Goal: Transaction & Acquisition: Download file/media

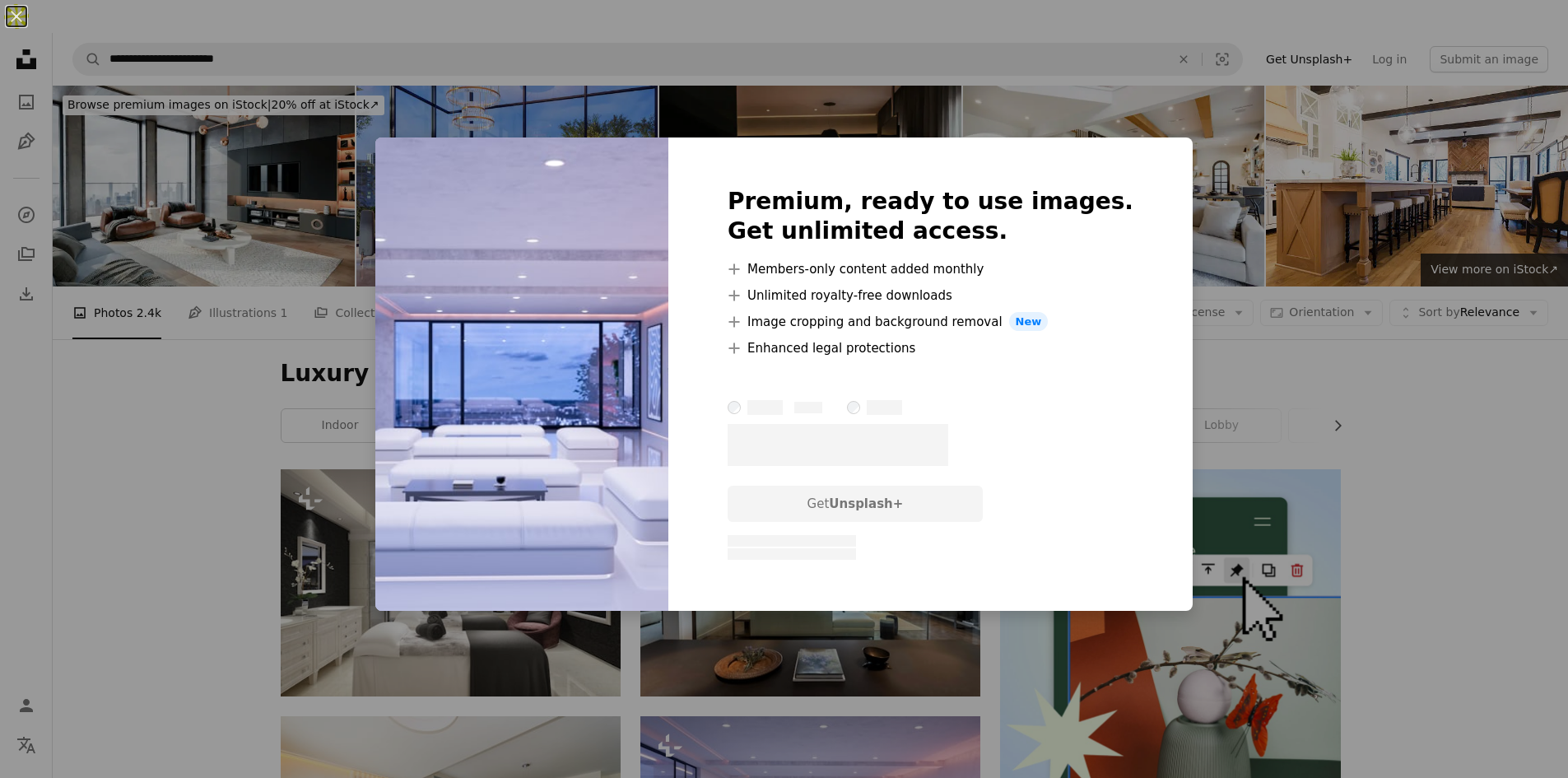
scroll to position [329, 0]
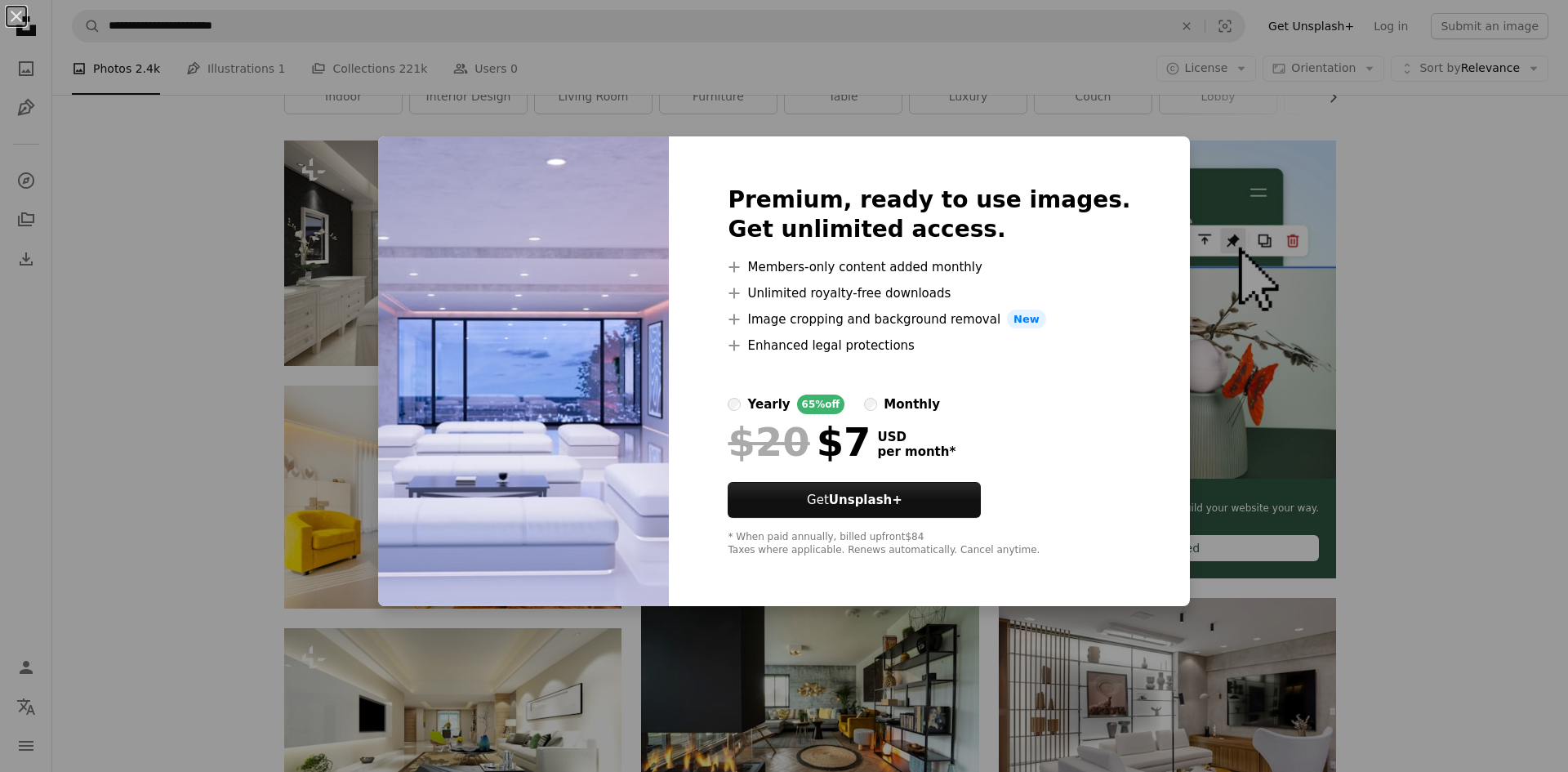
click at [1349, 449] on div "An X shape Premium, ready to use images. Get unlimited access. A plus sign Memb…" at bounding box center [784, 386] width 1568 height 772
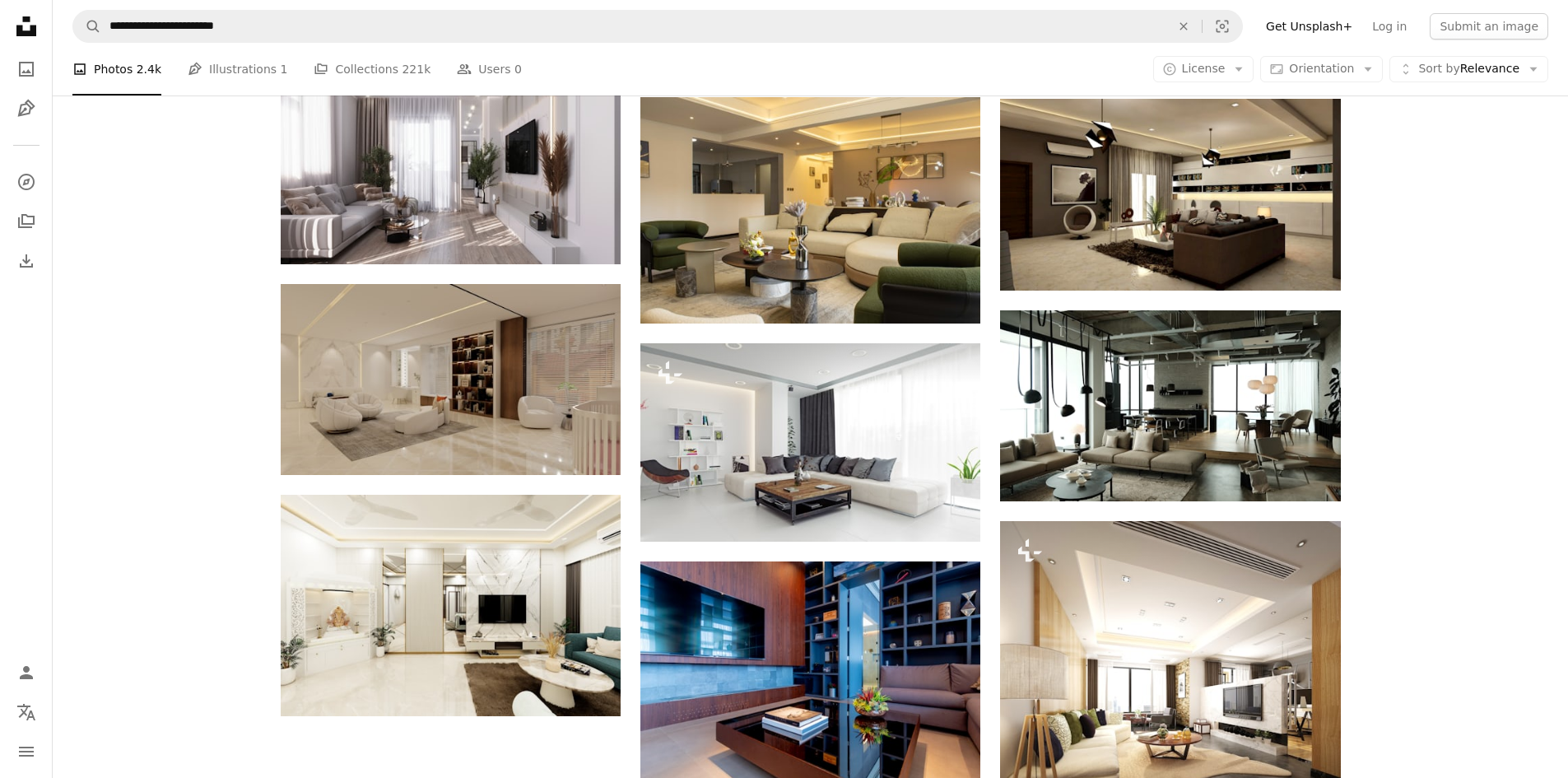
scroll to position [1235, 0]
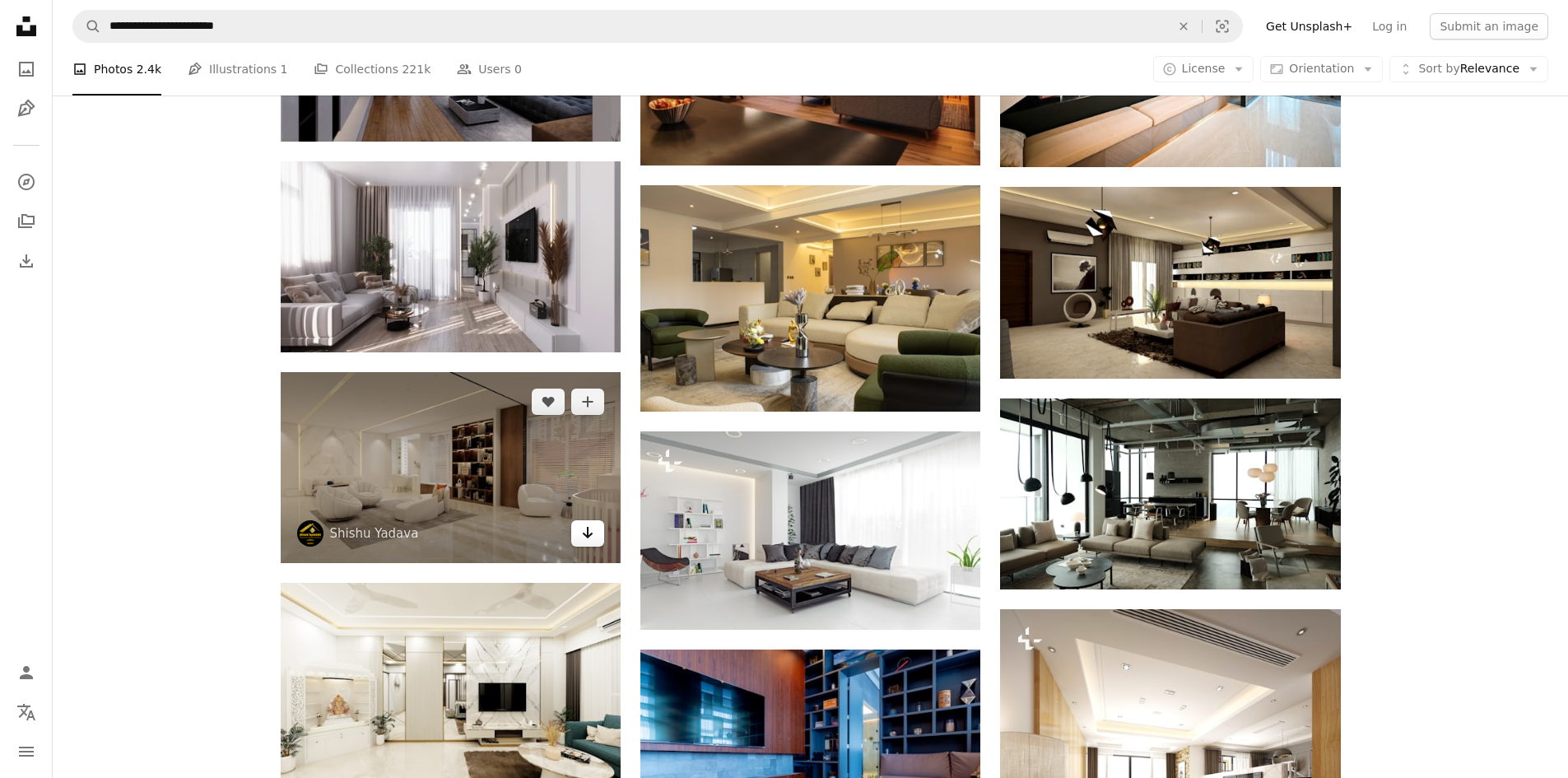
click at [579, 520] on link "Arrow pointing down" at bounding box center [587, 532] width 33 height 26
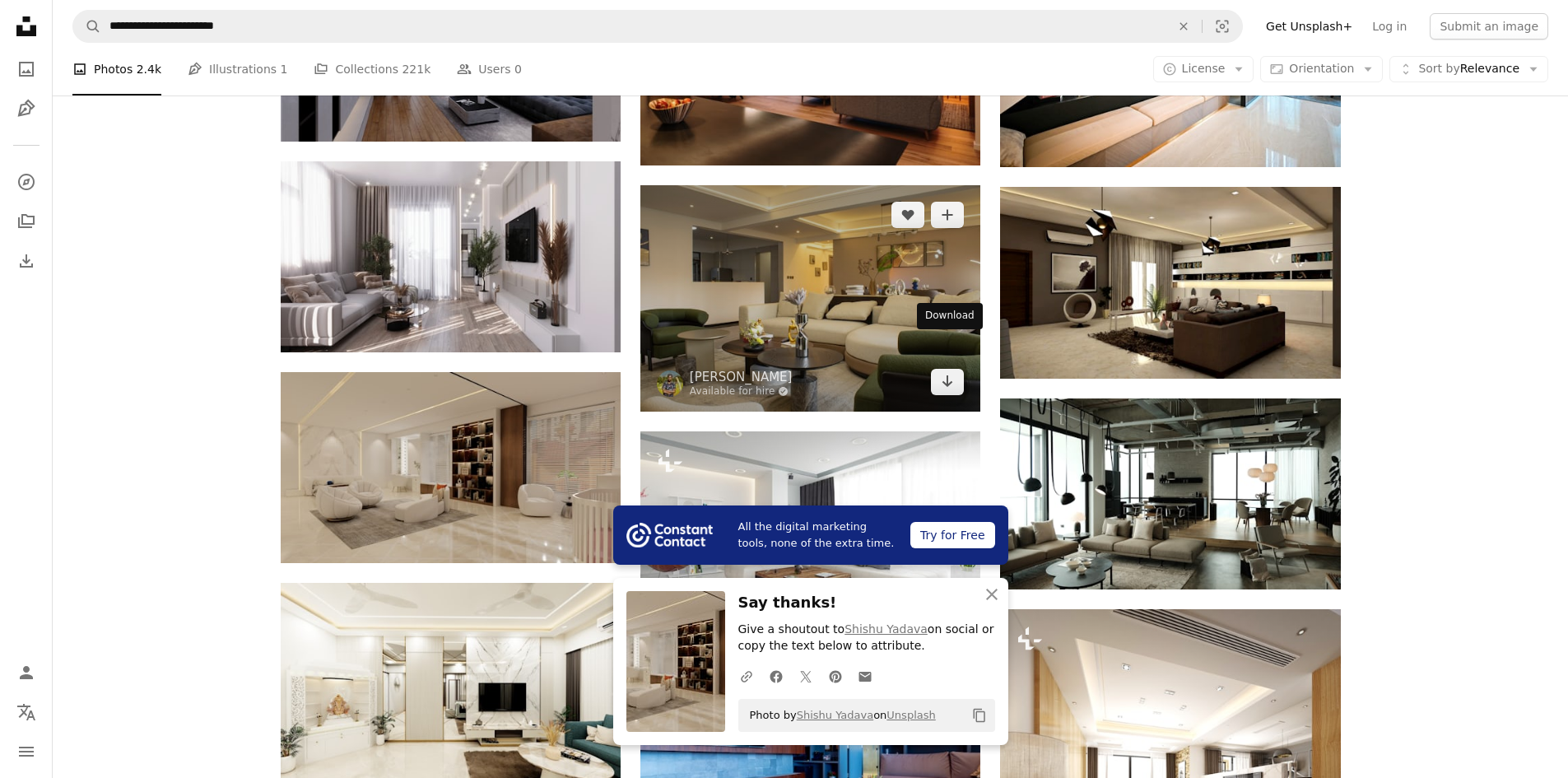
drag, startPoint x: 943, startPoint y: 351, endPoint x: 1023, endPoint y: 350, distance: 80.0
click at [943, 371] on icon "Arrow pointing down" at bounding box center [948, 381] width 13 height 20
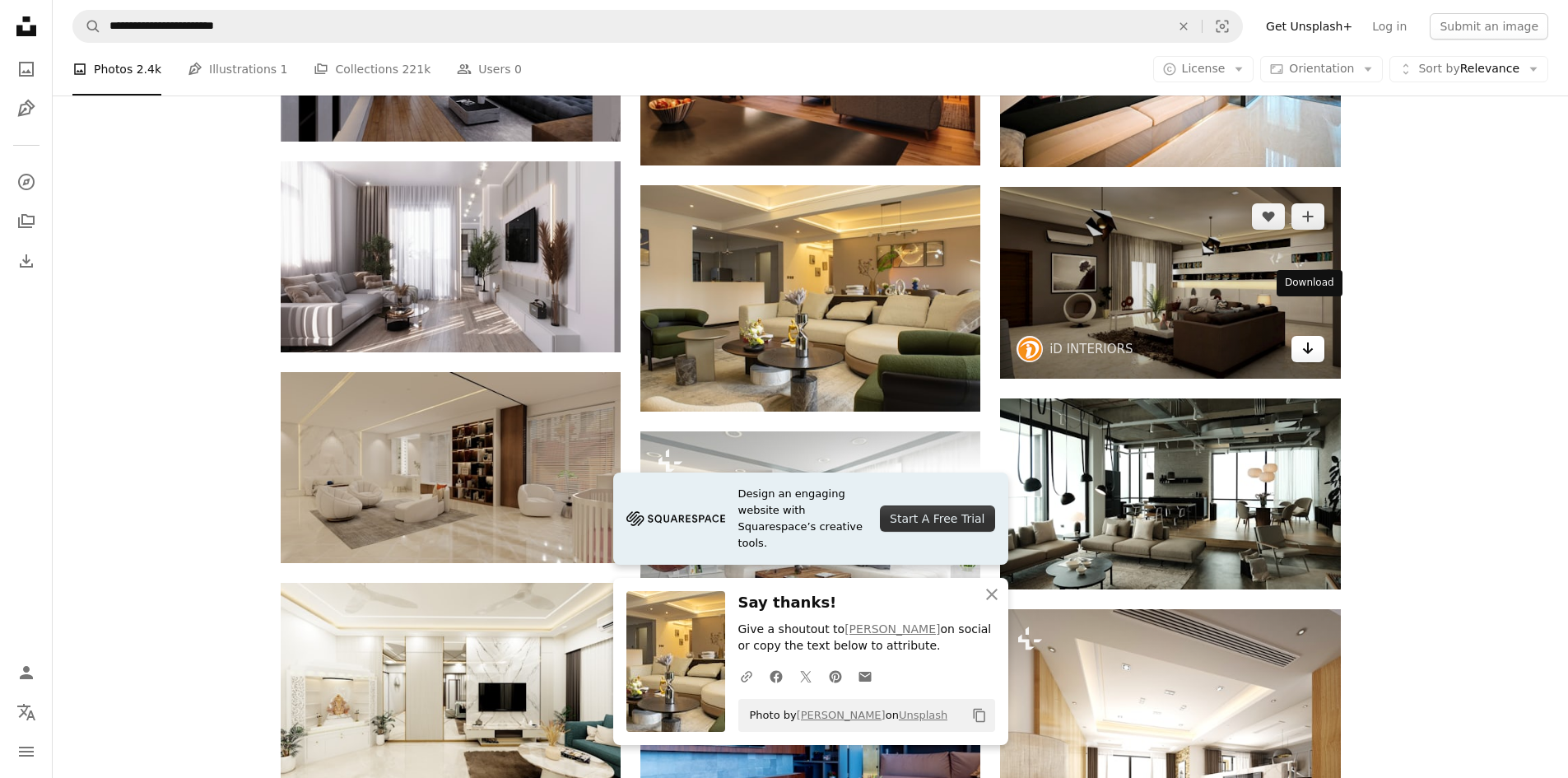
click at [1318, 336] on link "Arrow pointing down" at bounding box center [1308, 348] width 33 height 26
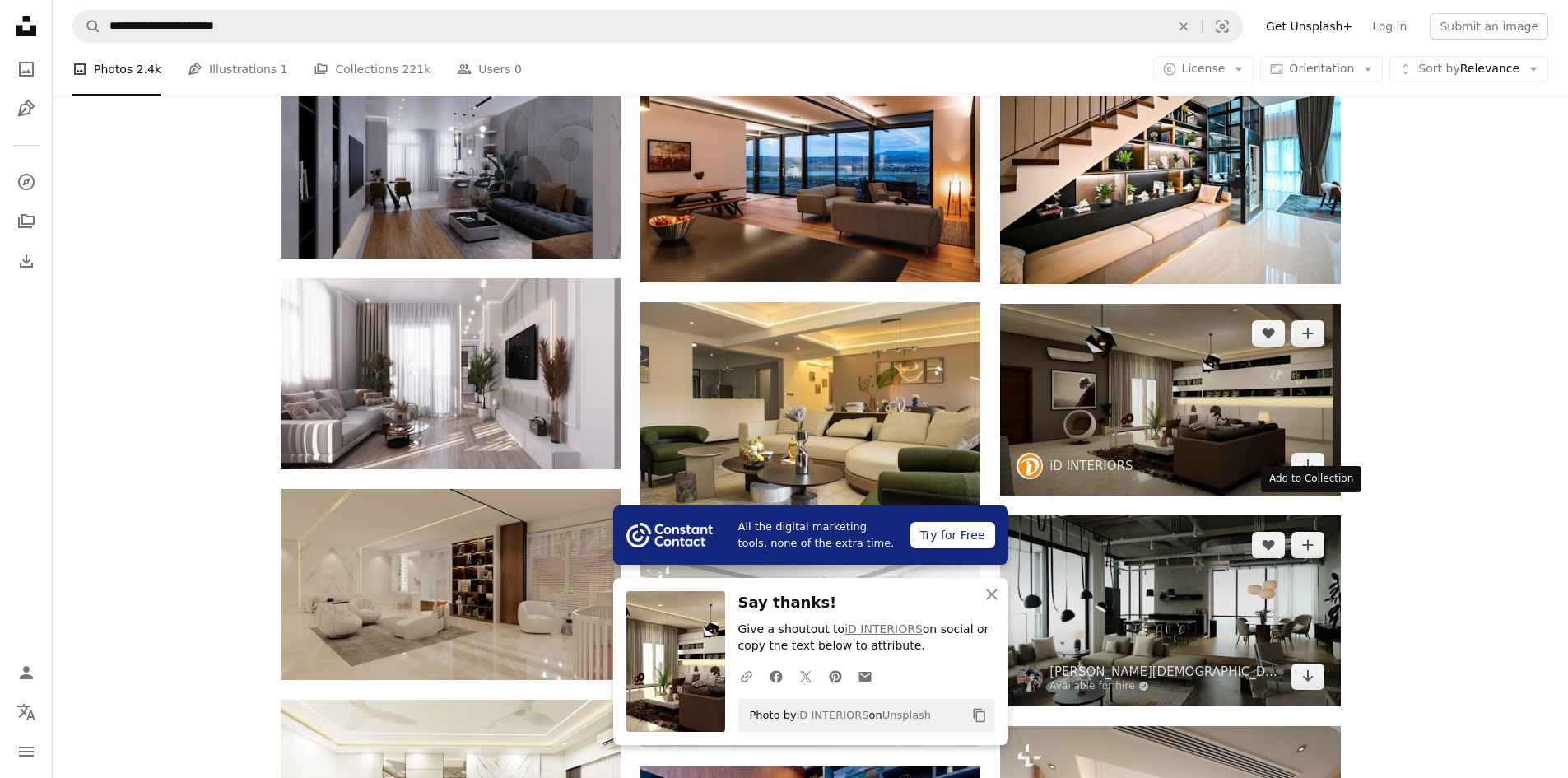
scroll to position [1092, 0]
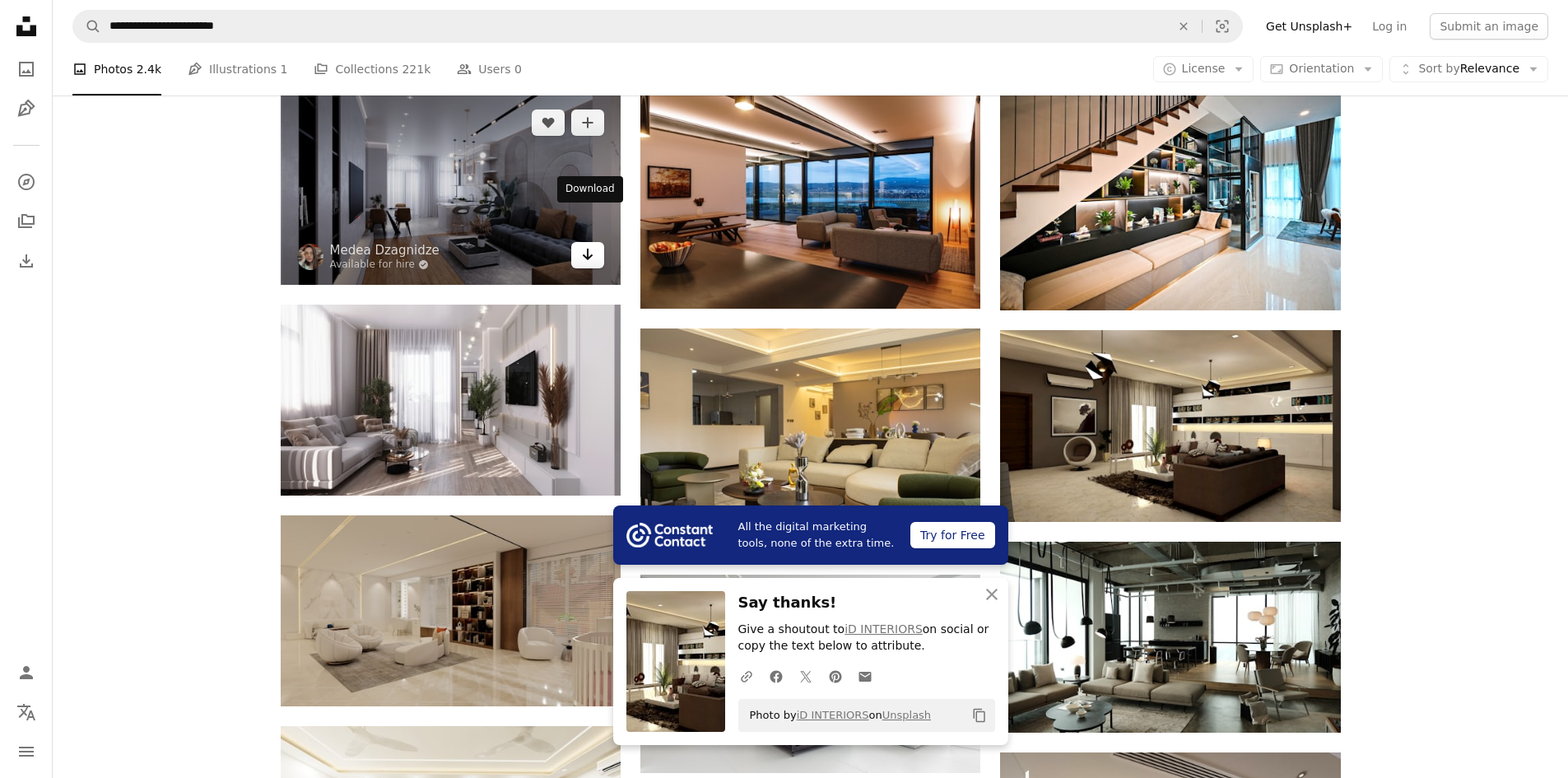
click at [588, 245] on icon "Arrow pointing down" at bounding box center [588, 254] width 13 height 20
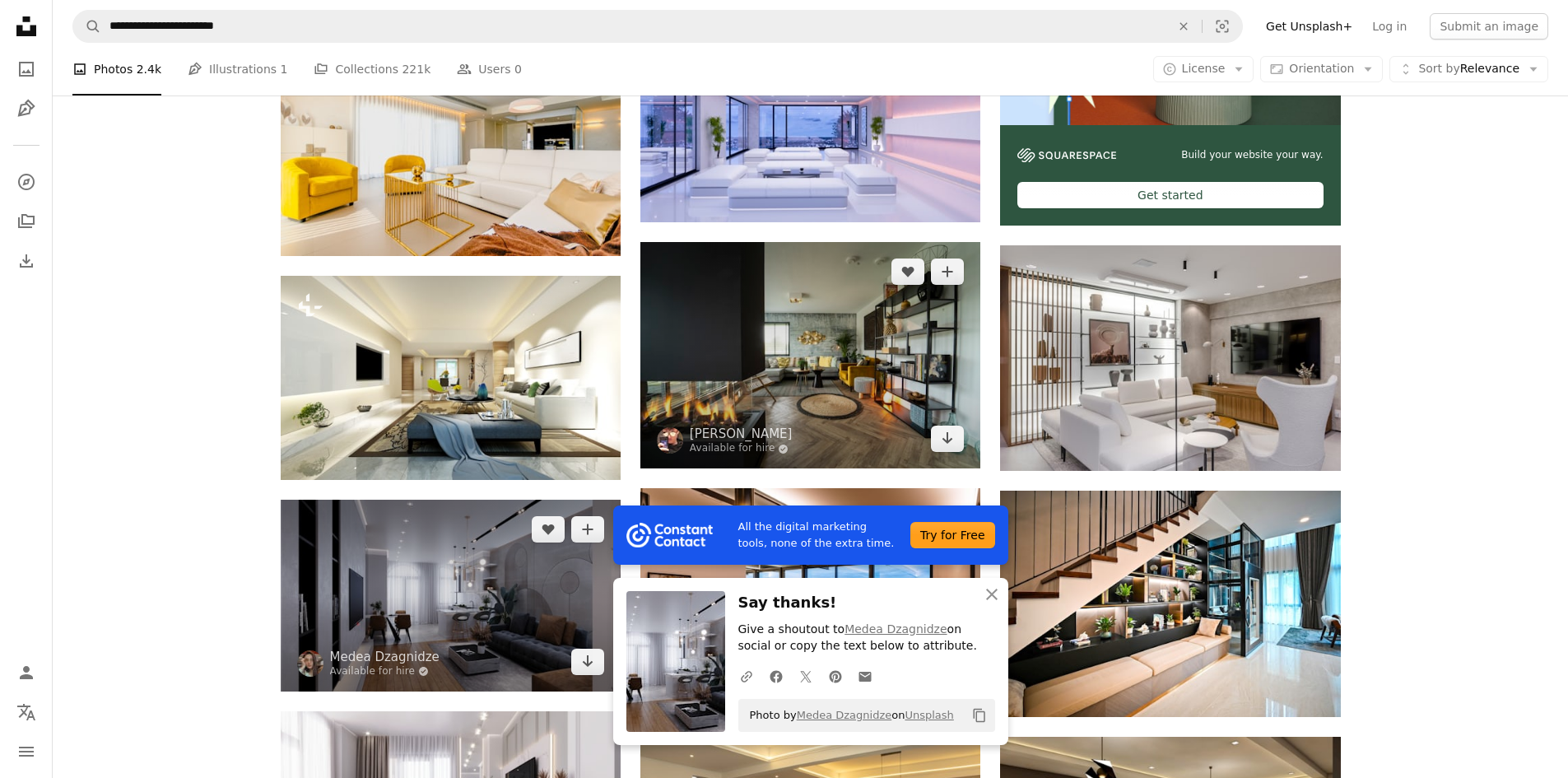
scroll to position [680, 0]
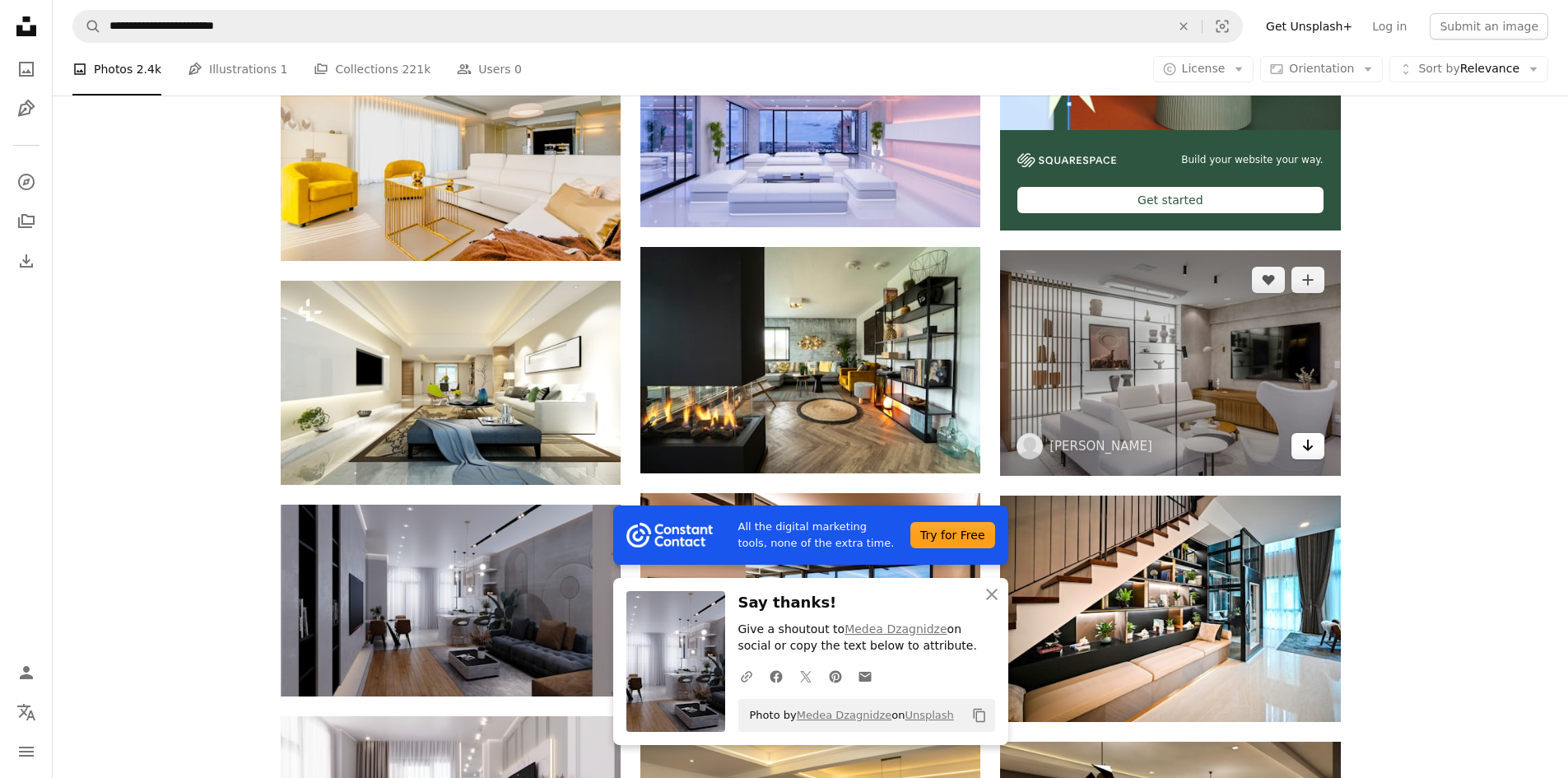
click at [1309, 436] on icon "Arrow pointing down" at bounding box center [1308, 445] width 13 height 20
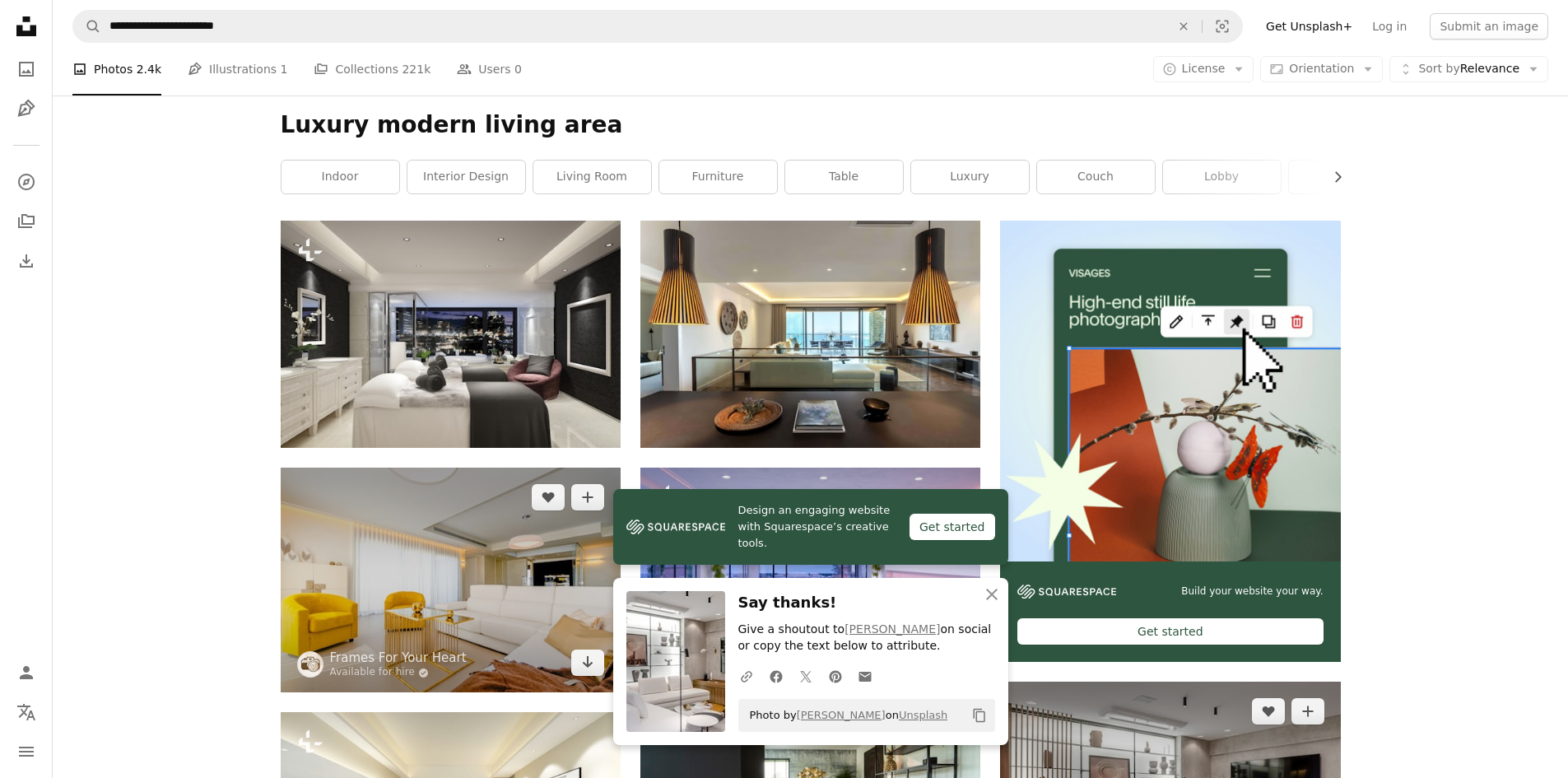
scroll to position [269, 0]
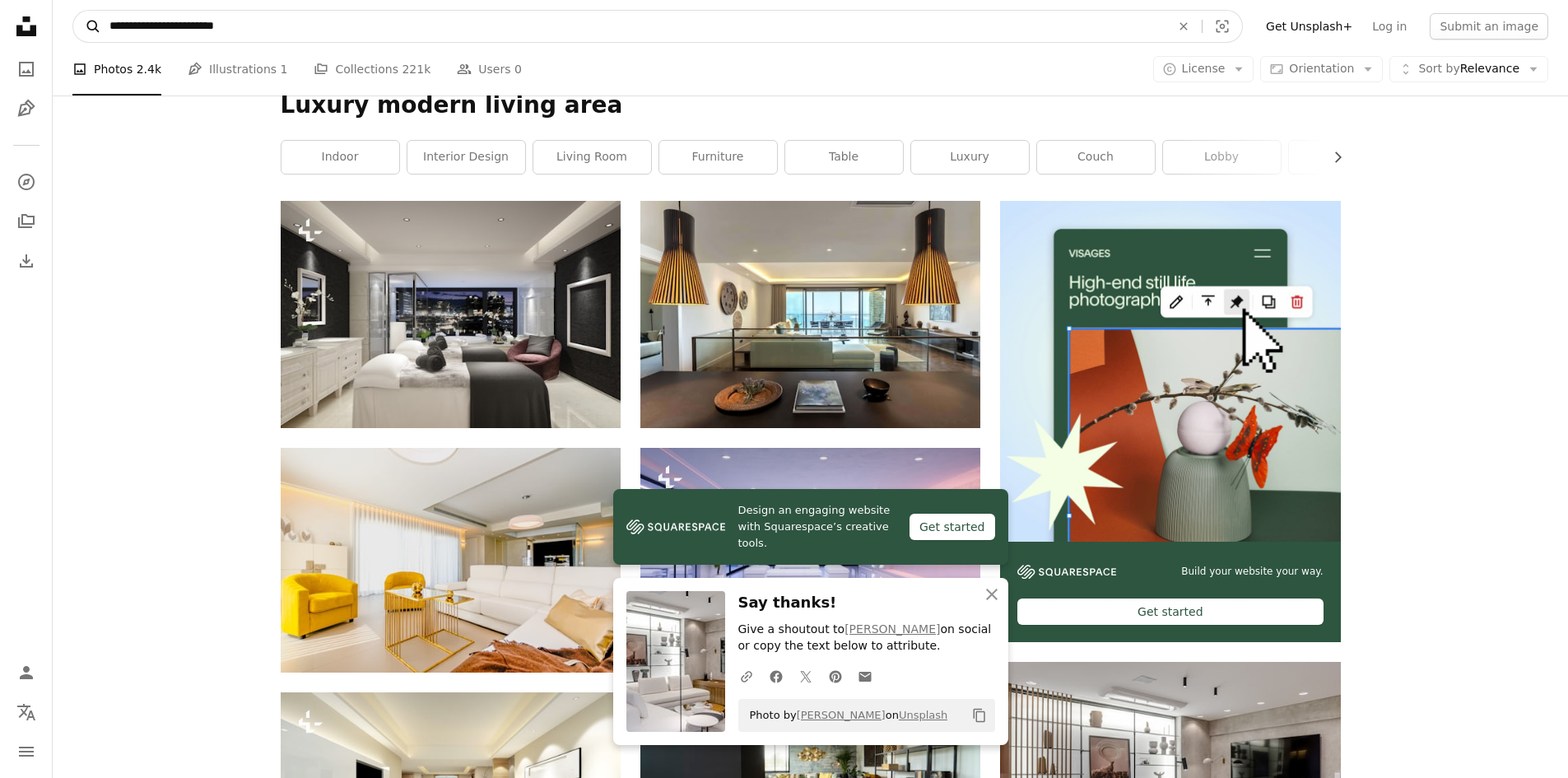
drag, startPoint x: 136, startPoint y: 25, endPoint x: 73, endPoint y: 29, distance: 63.1
click at [73, 29] on form "**********" at bounding box center [657, 26] width 1171 height 33
type input "**********"
click at [73, 11] on button "A magnifying glass" at bounding box center [86, 26] width 28 height 32
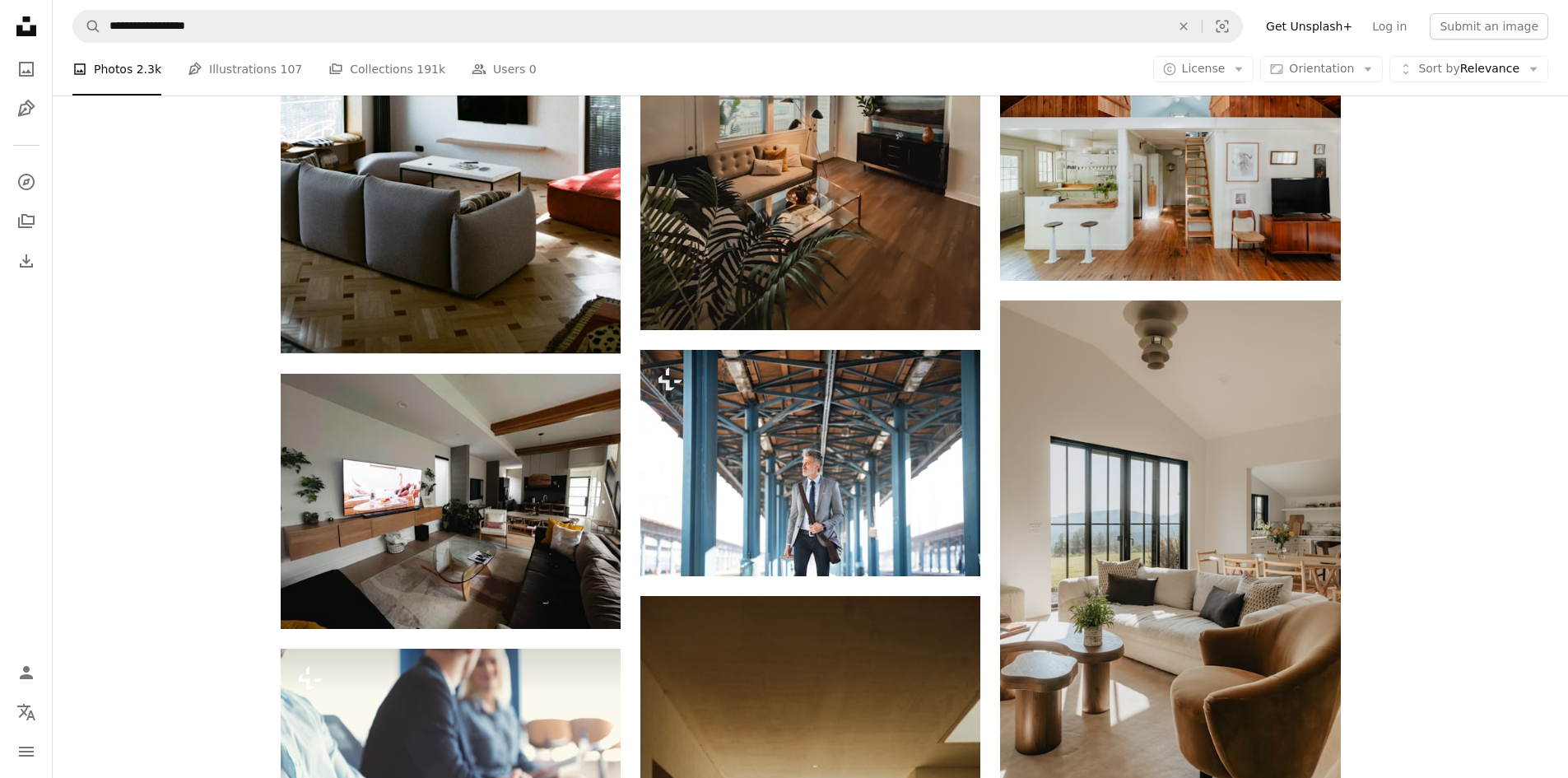
scroll to position [1152, 0]
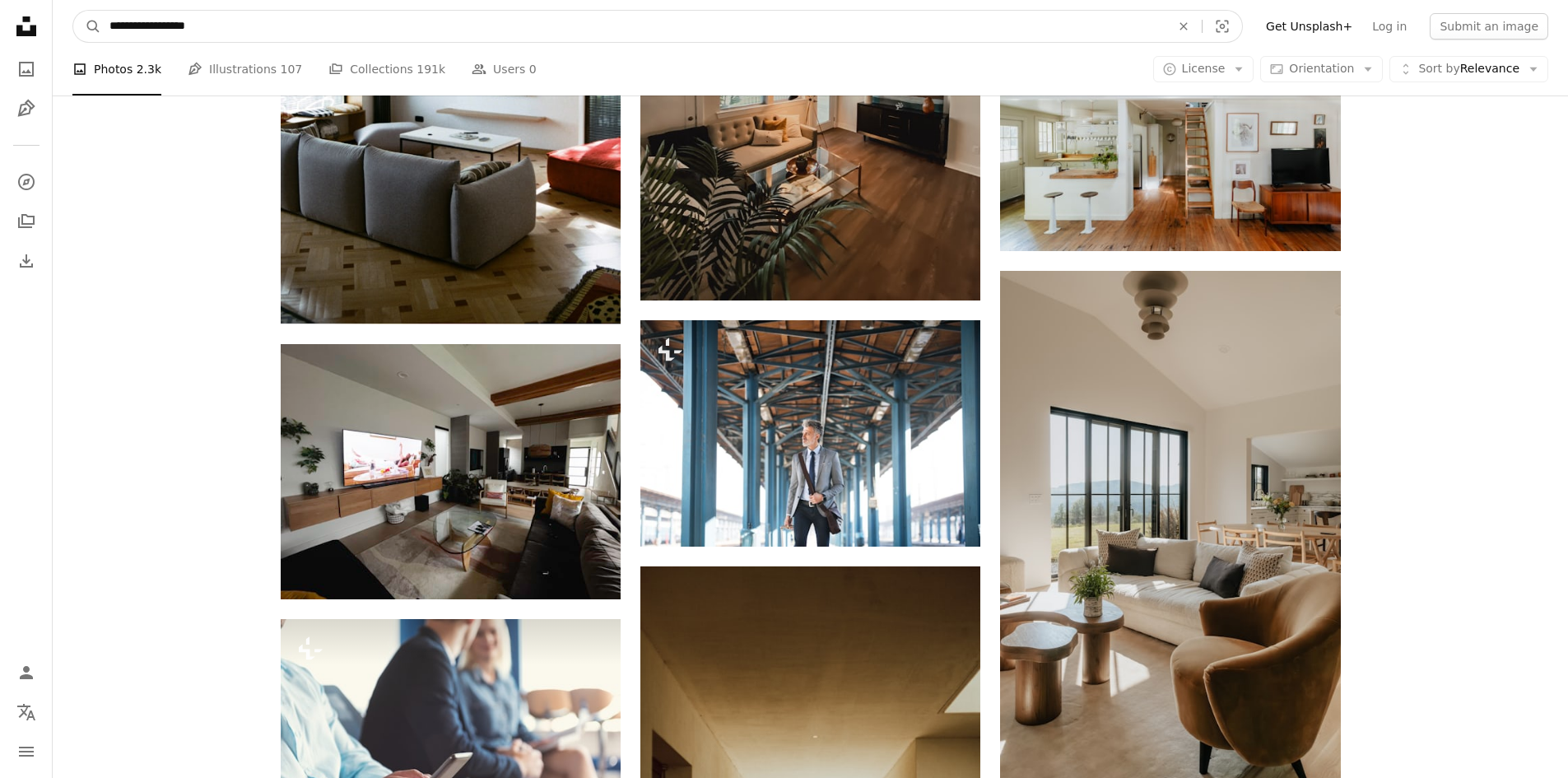
drag, startPoint x: 151, startPoint y: 26, endPoint x: 40, endPoint y: 27, distance: 111.0
type input "**********"
click button "A magnifying glass" at bounding box center [86, 26] width 28 height 32
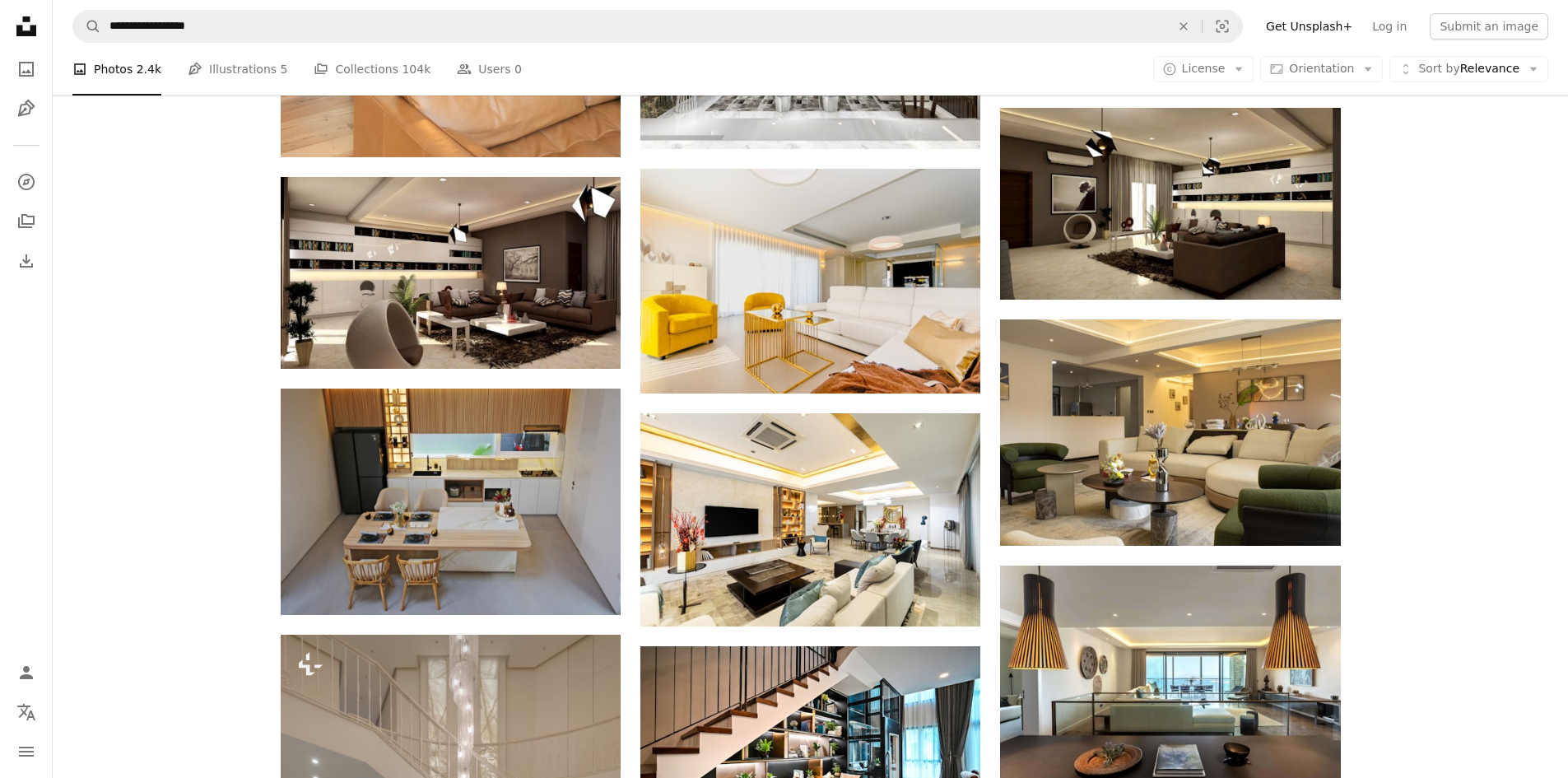
scroll to position [823, 0]
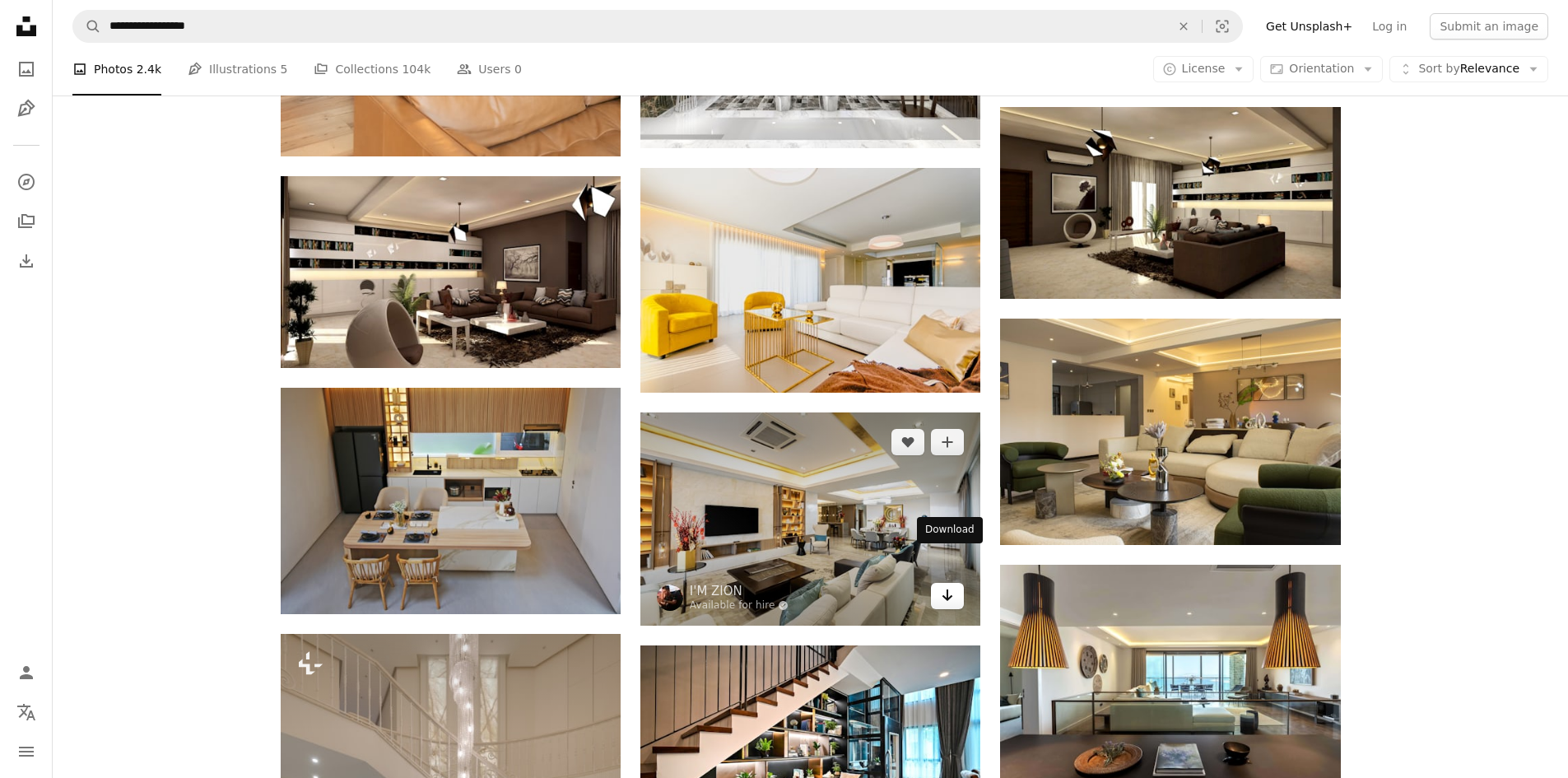
click at [948, 589] on icon "Download" at bounding box center [947, 595] width 11 height 12
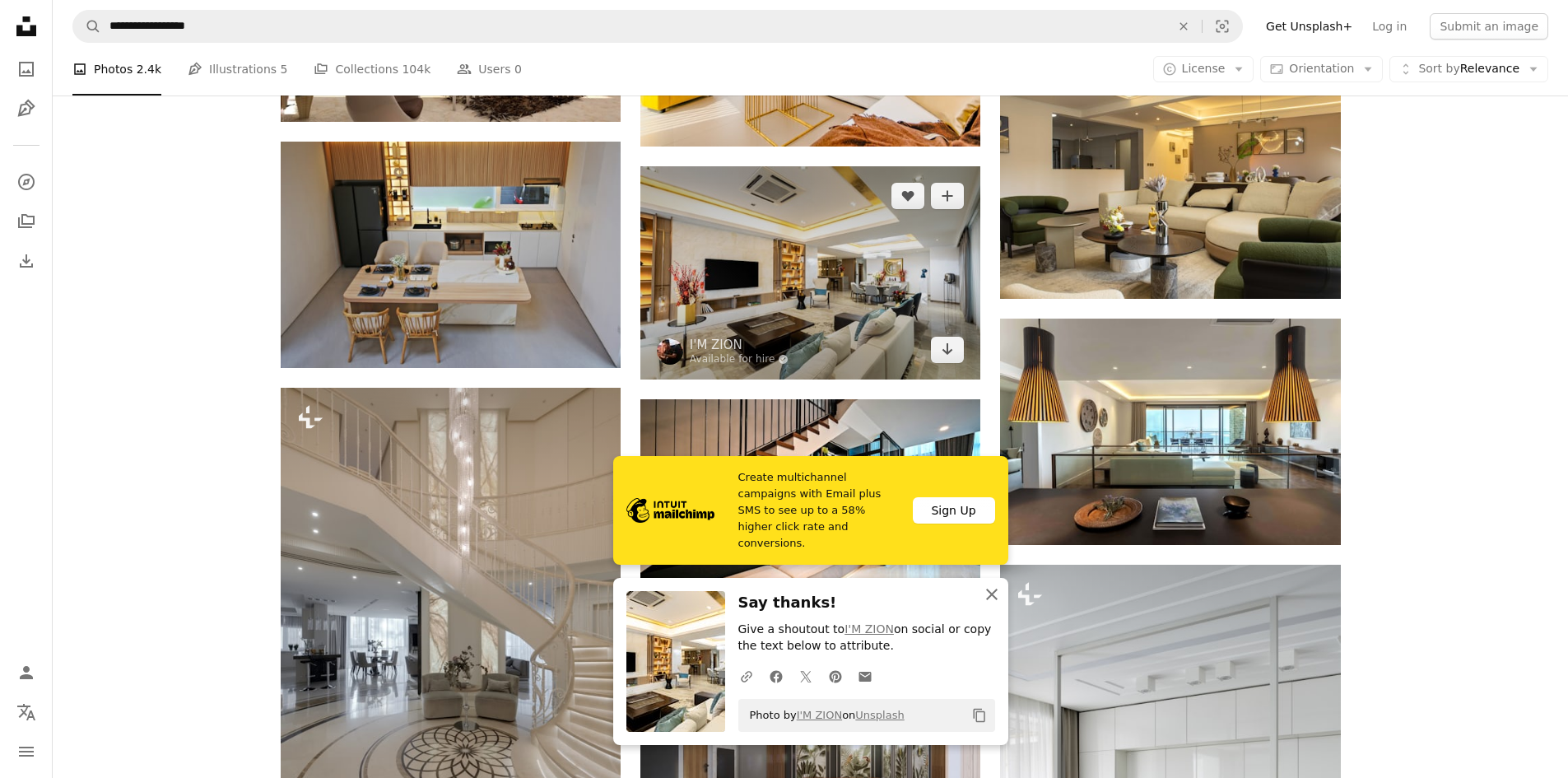
scroll to position [1070, 0]
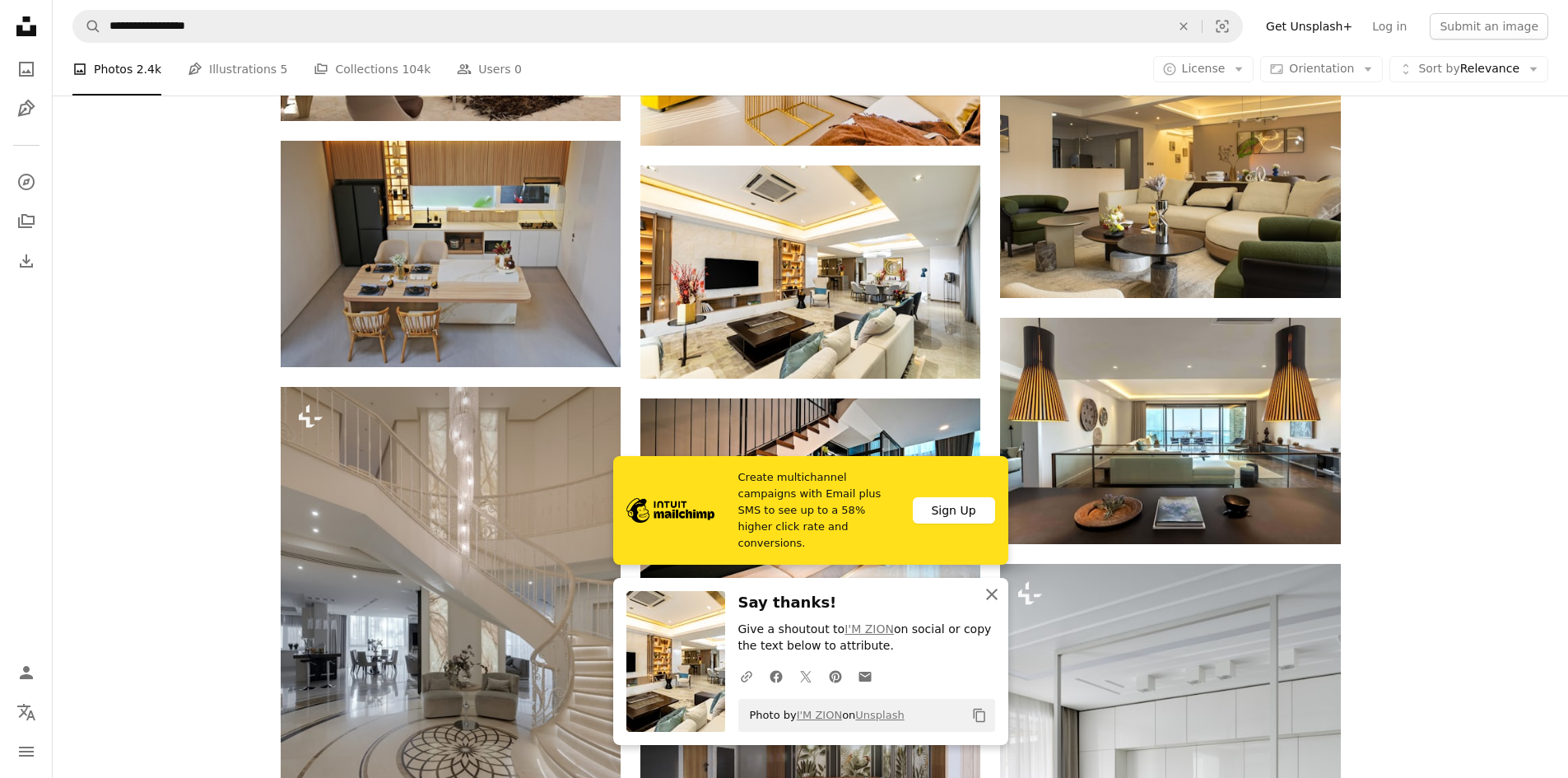
click at [993, 595] on icon "button" at bounding box center [992, 594] width 12 height 12
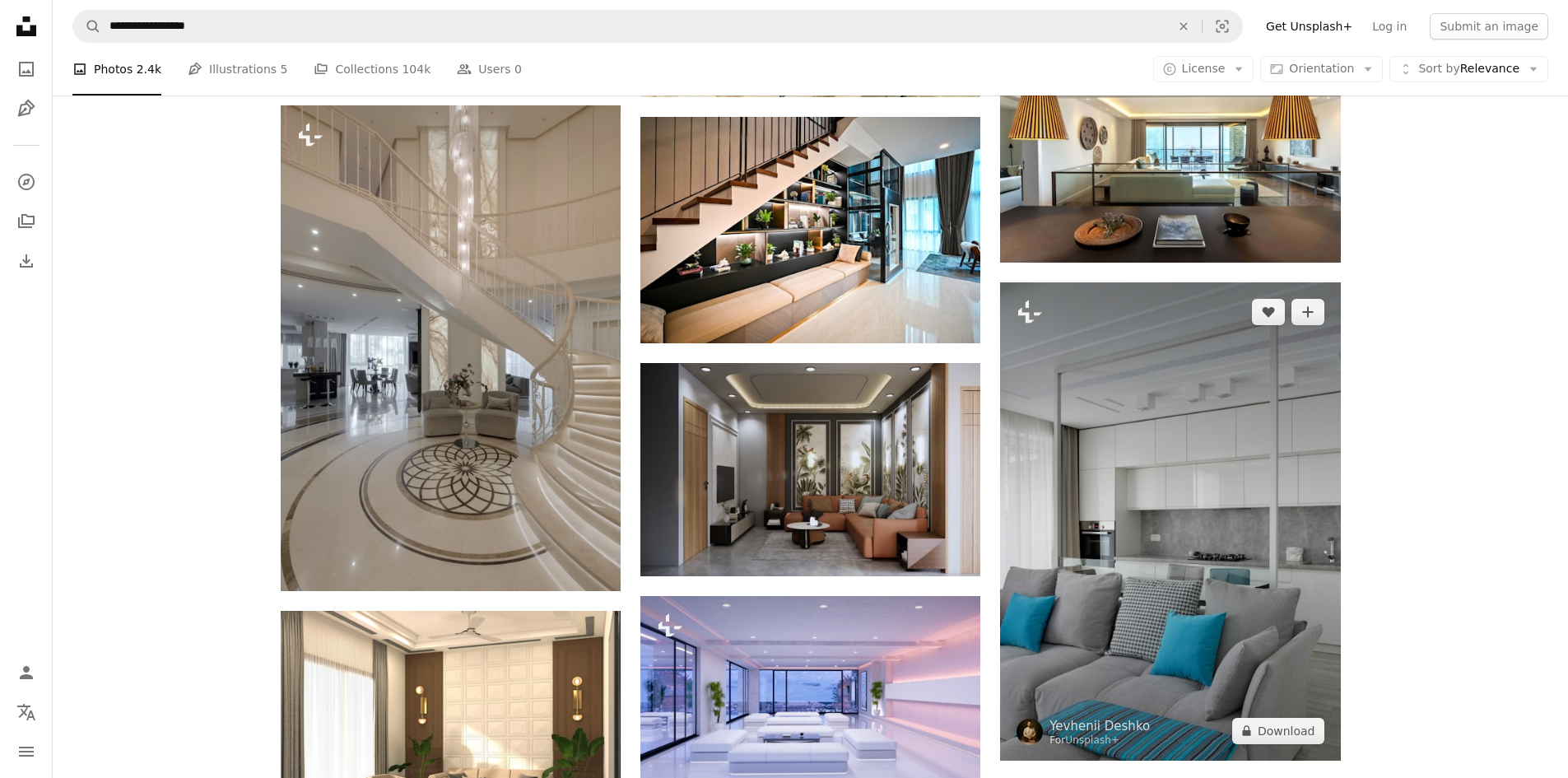
scroll to position [1564, 0]
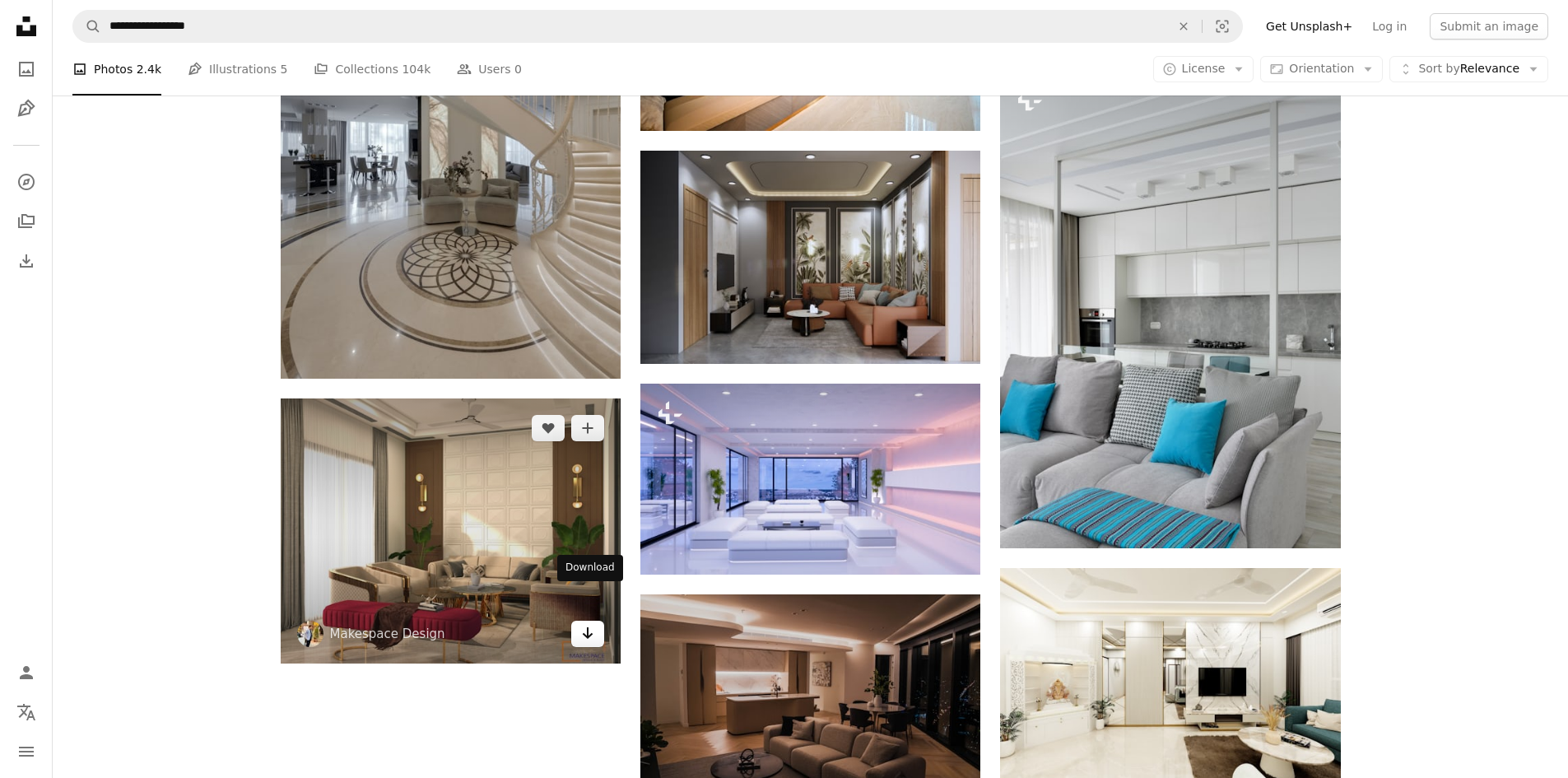
click at [587, 627] on icon "Download" at bounding box center [587, 633] width 11 height 12
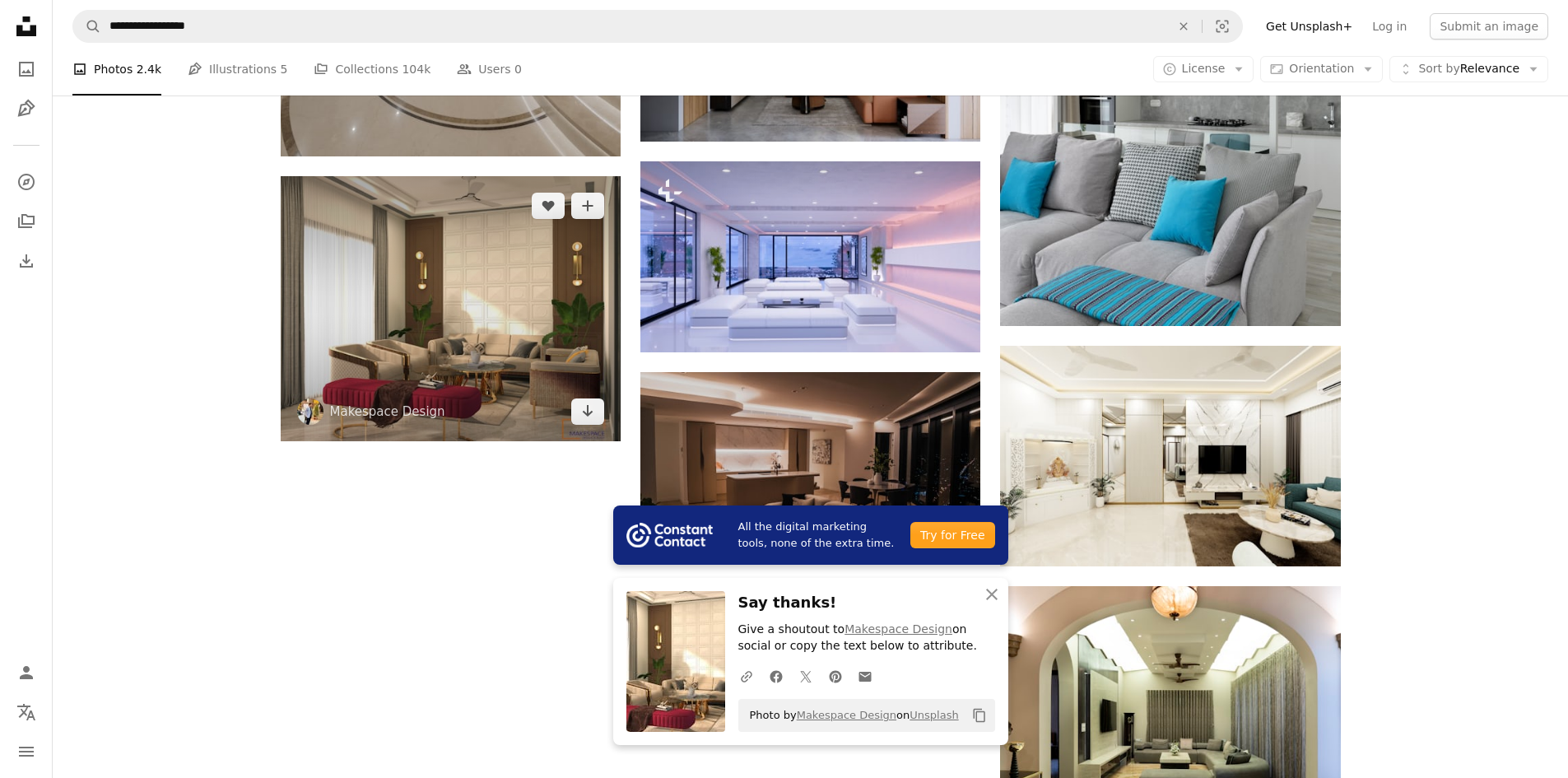
scroll to position [1810, 0]
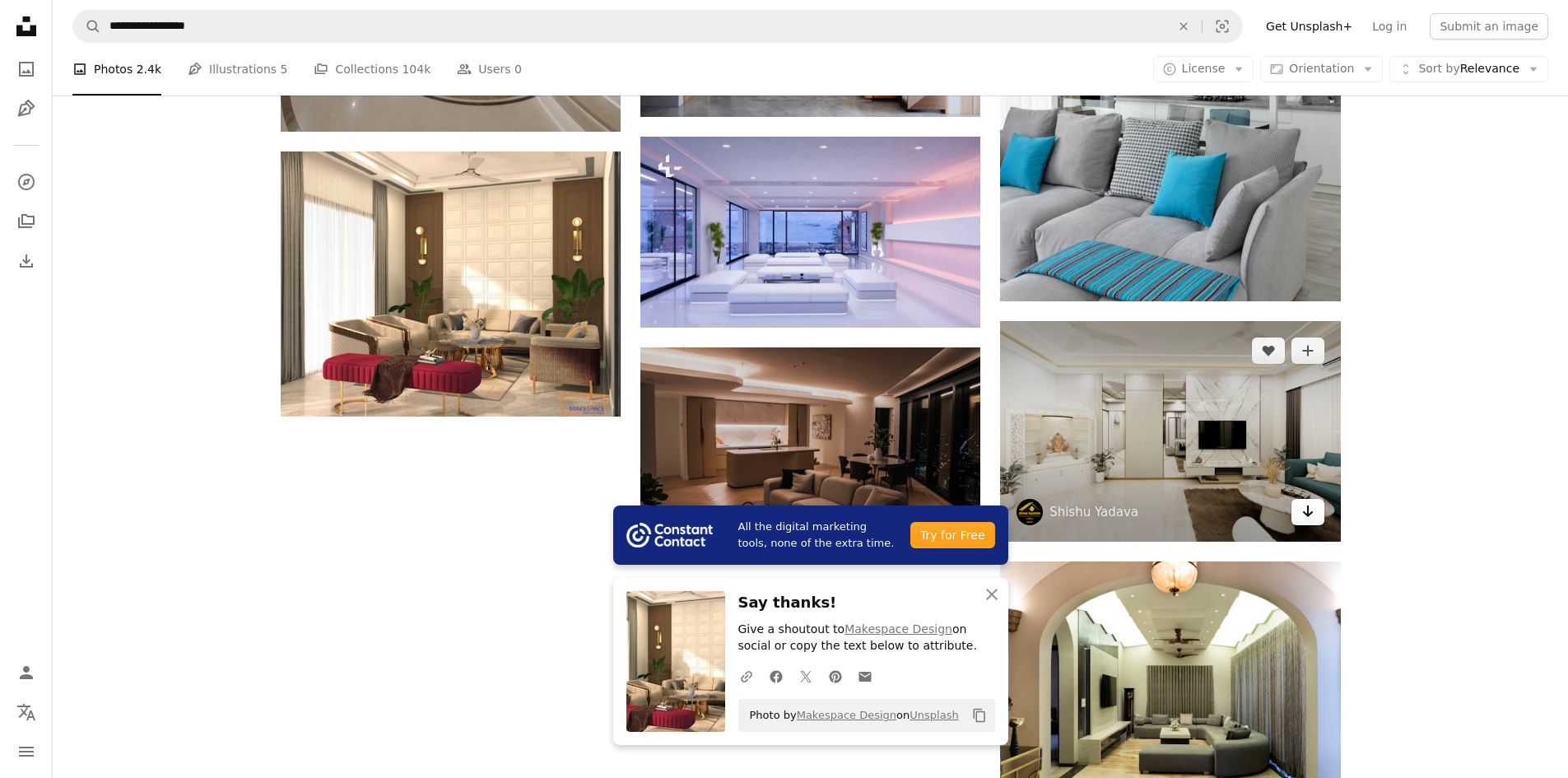
click at [1312, 501] on icon "Arrow pointing down" at bounding box center [1308, 510] width 13 height 20
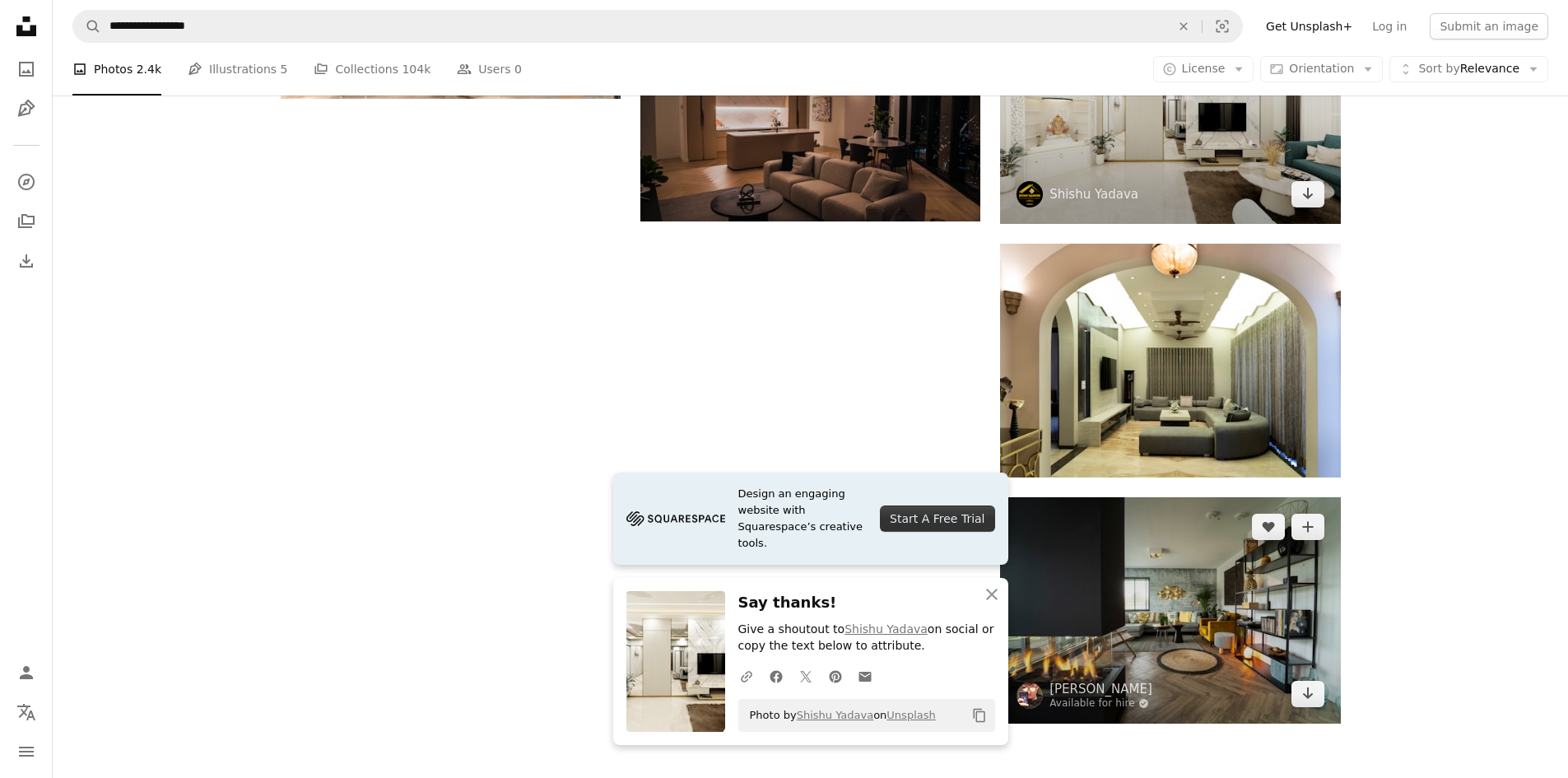
scroll to position [2140, 0]
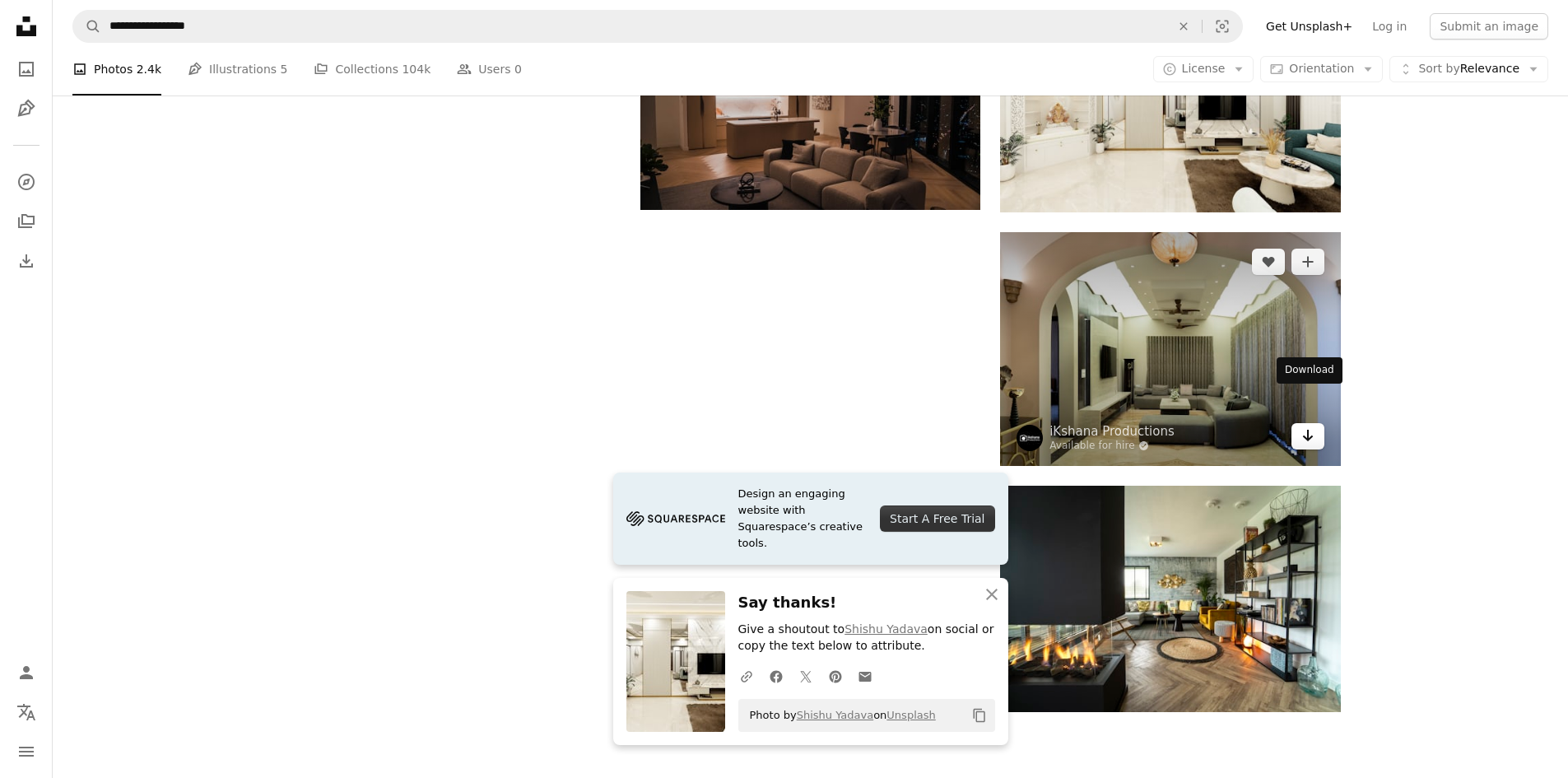
click at [1312, 426] on icon "Arrow pointing down" at bounding box center [1308, 436] width 13 height 20
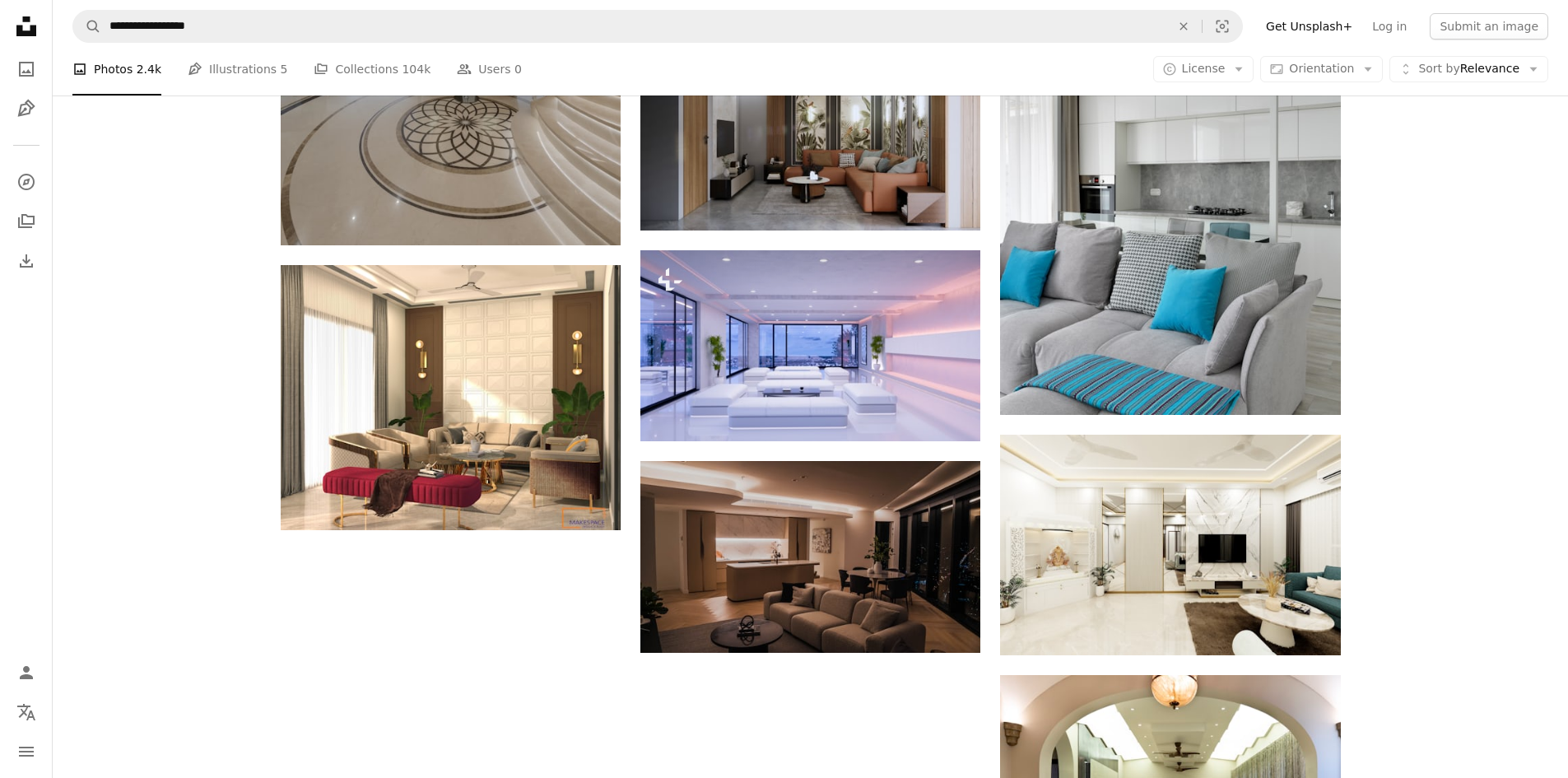
scroll to position [1399, 0]
